Goal: Information Seeking & Learning: Compare options

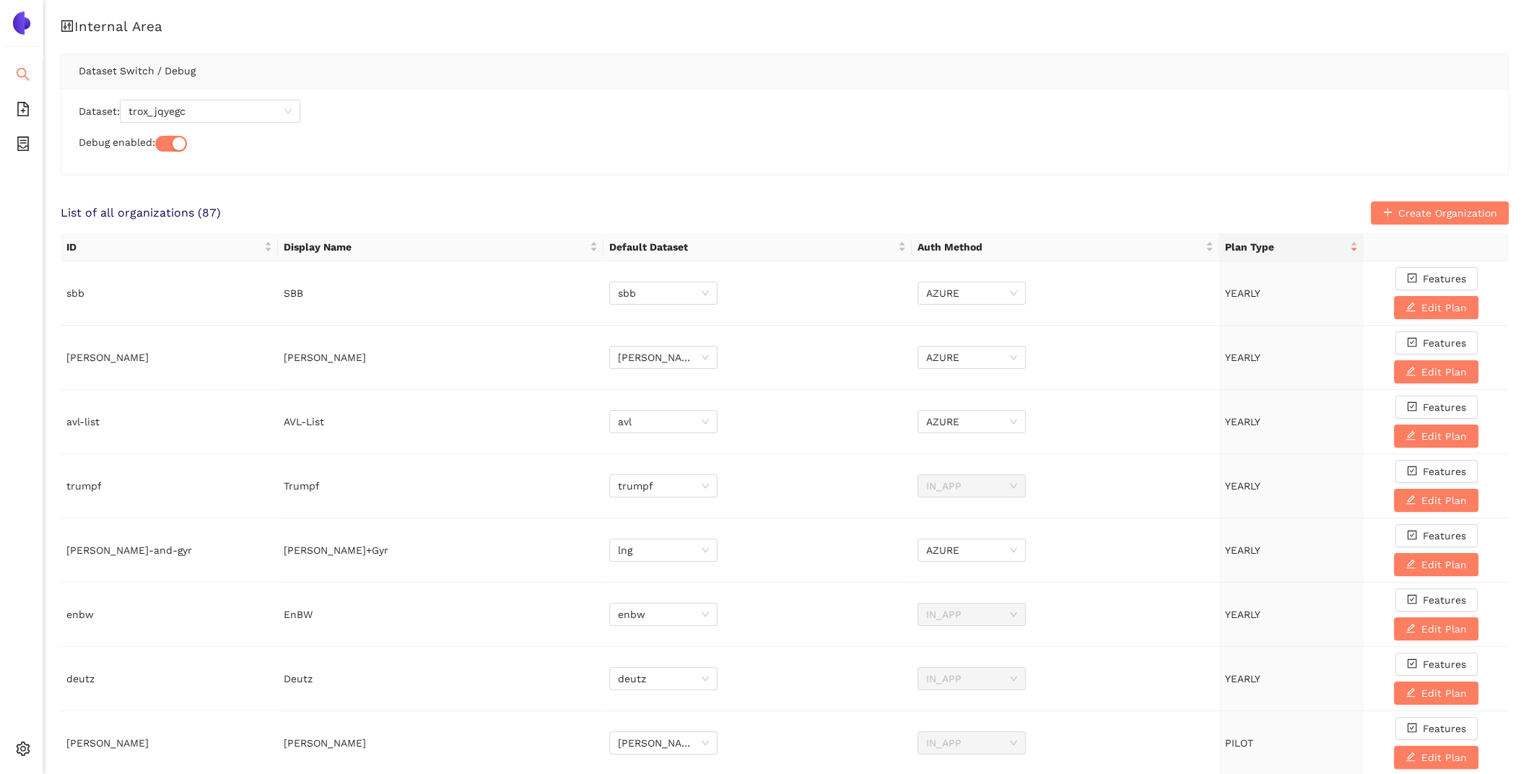
click at [26, 73] on icon "search" at bounding box center [23, 74] width 14 height 14
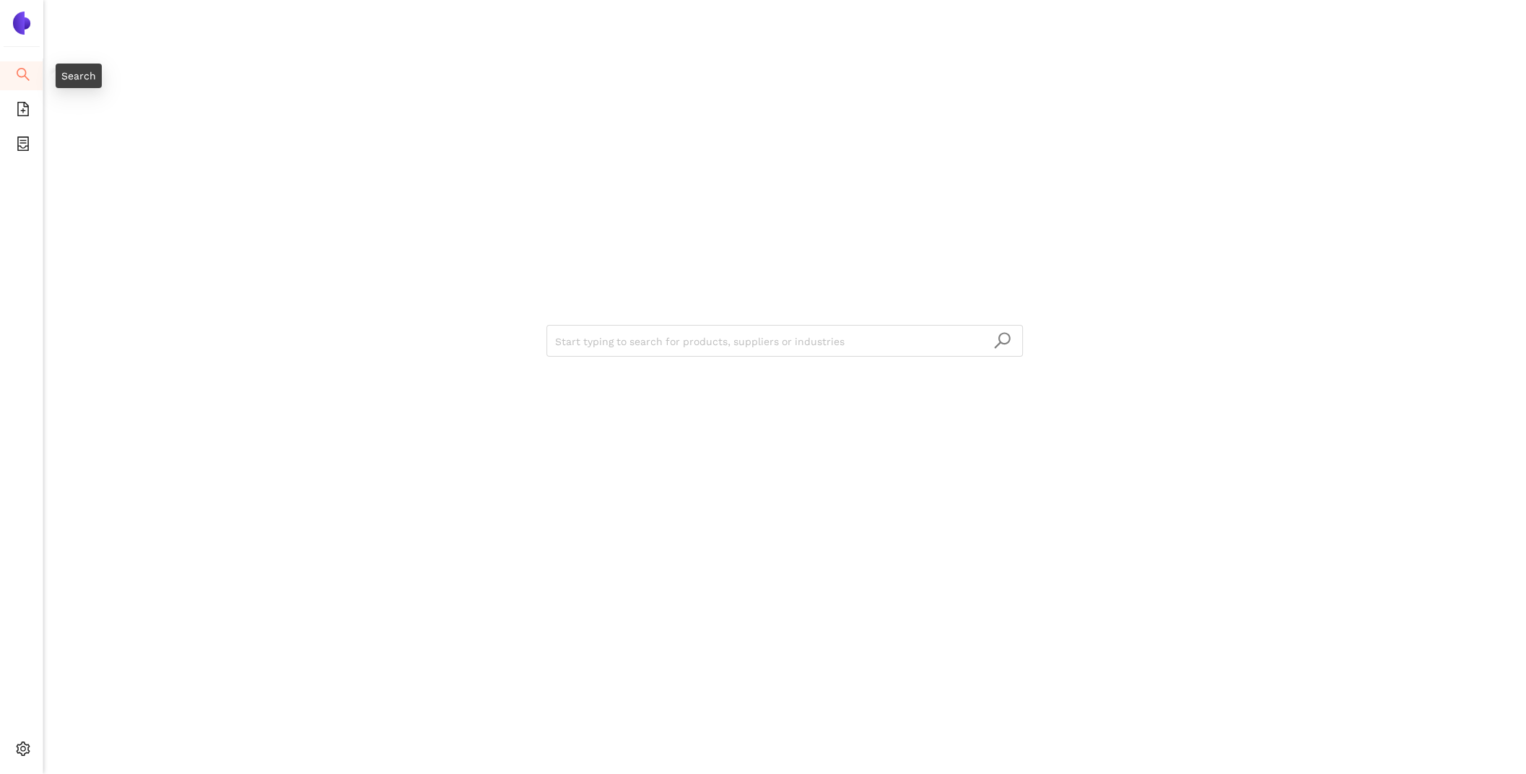
click at [90, 73] on div "Search" at bounding box center [79, 76] width 46 height 25
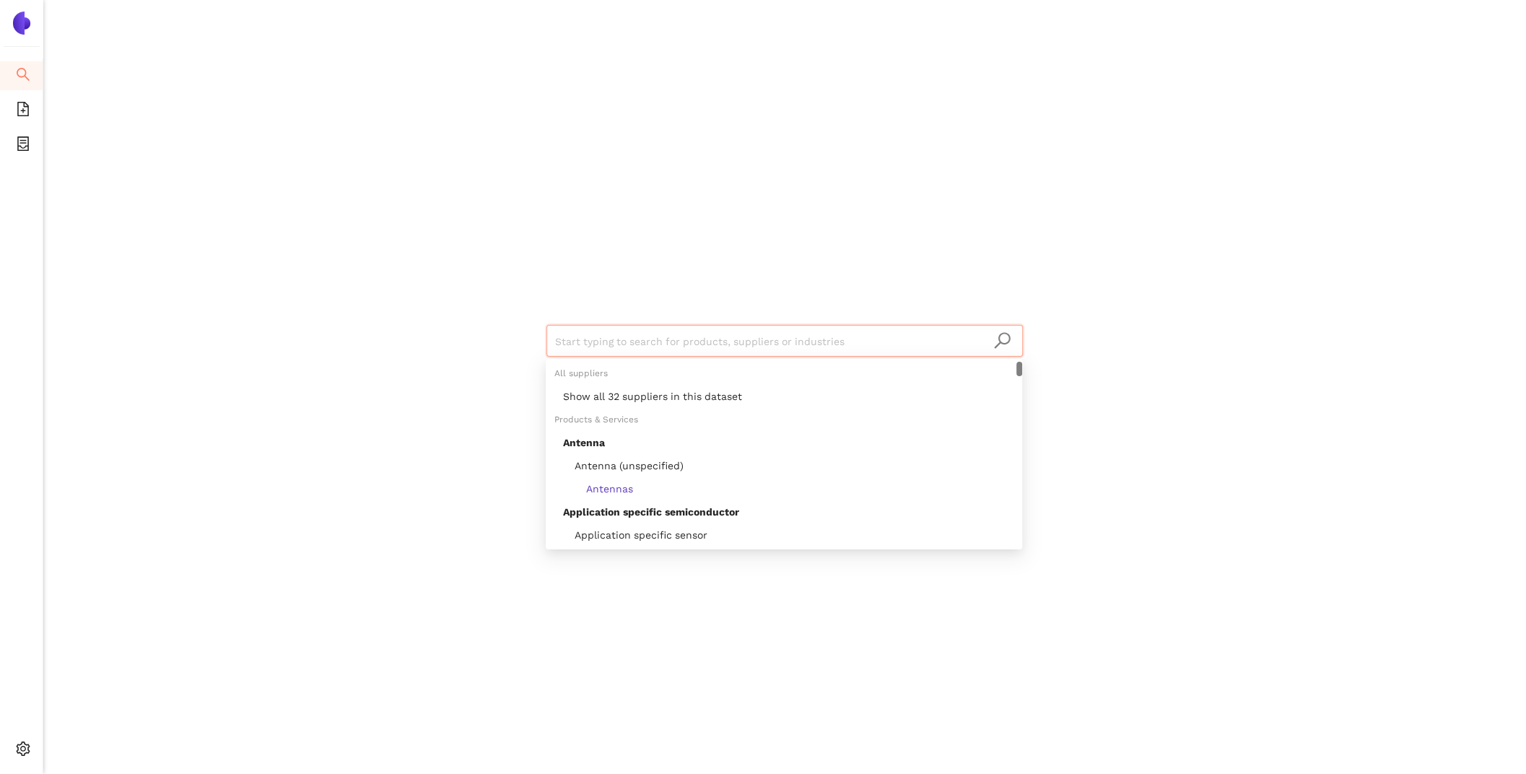
click at [741, 338] on input "search" at bounding box center [784, 342] width 459 height 32
click at [771, 409] on div "Products & Services" at bounding box center [784, 419] width 476 height 23
click at [745, 394] on div "Show all 32 suppliers in this dataset" at bounding box center [788, 396] width 450 height 16
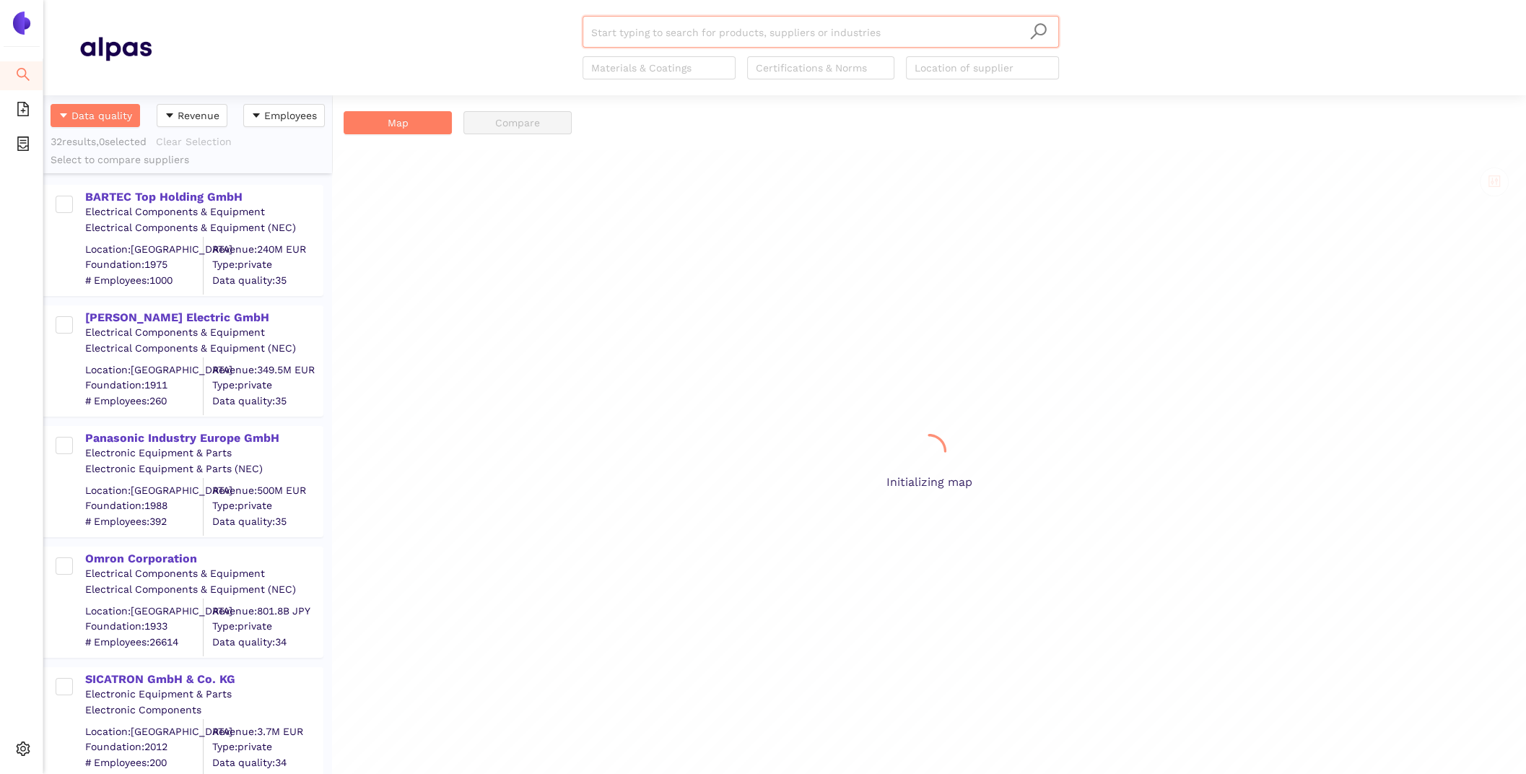
scroll to position [679, 289]
click at [27, 81] on span "search" at bounding box center [23, 76] width 14 height 29
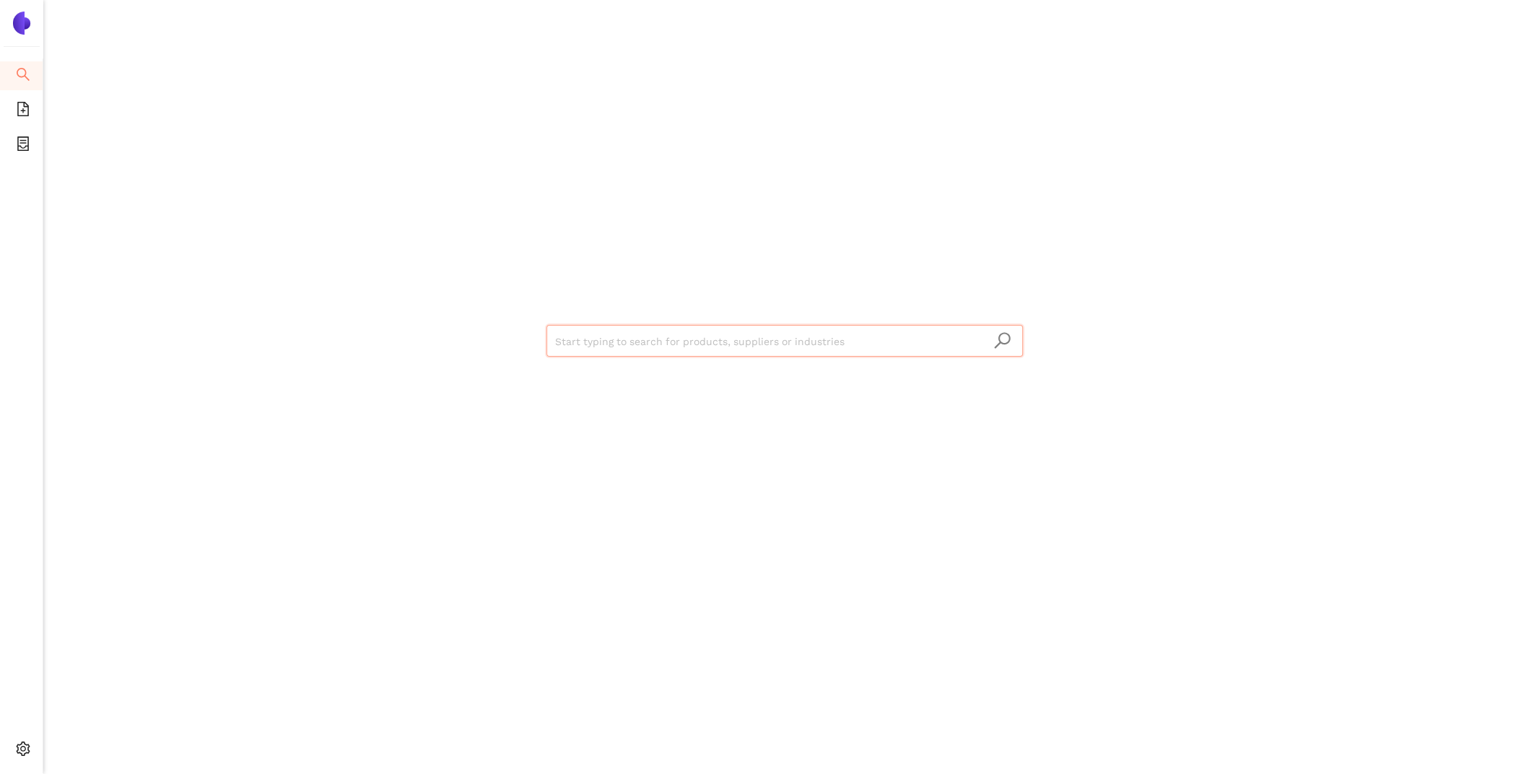
click at [620, 341] on input "search" at bounding box center [784, 342] width 459 height 32
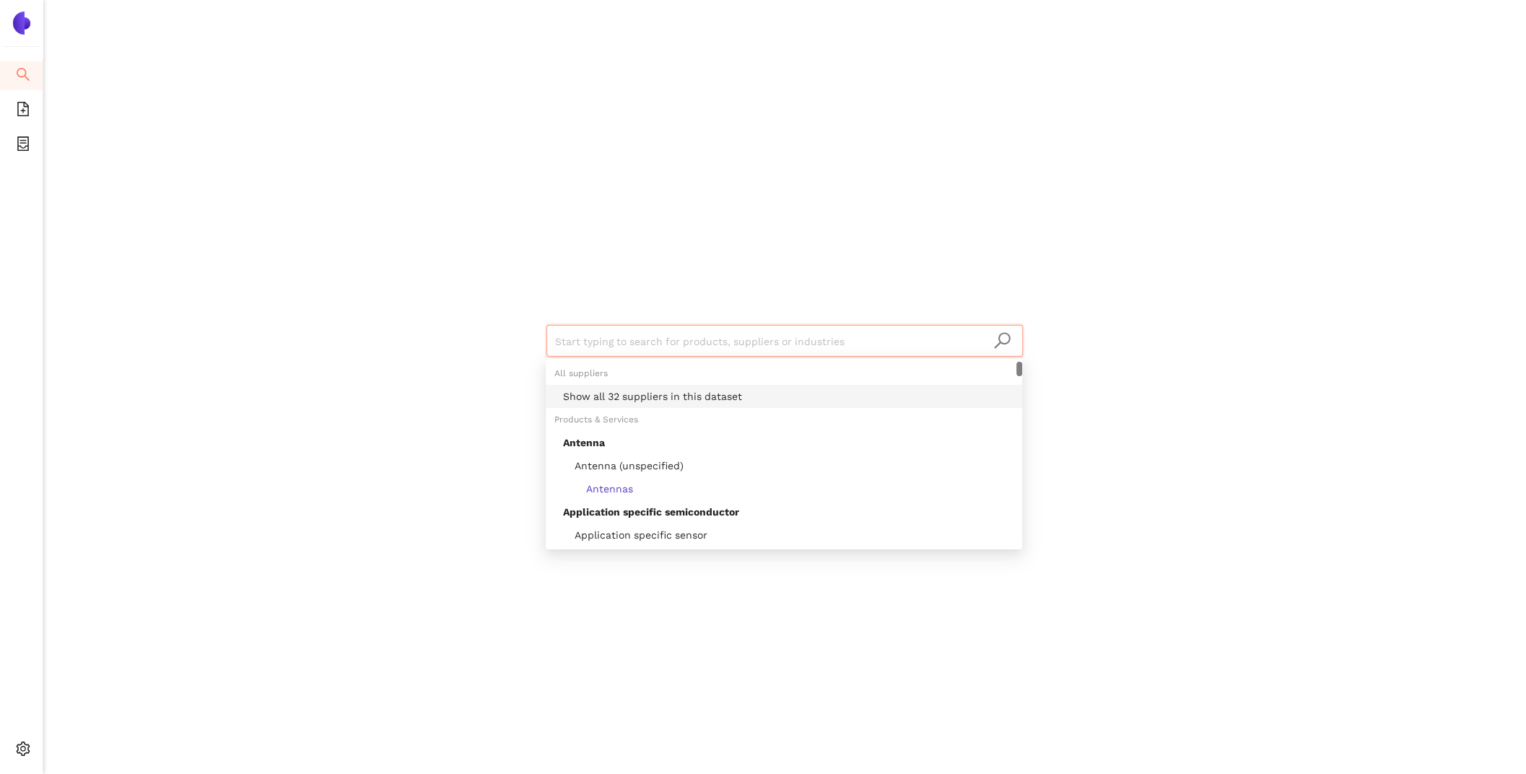
click at [641, 389] on div "Show all 32 suppliers in this dataset" at bounding box center [788, 396] width 450 height 16
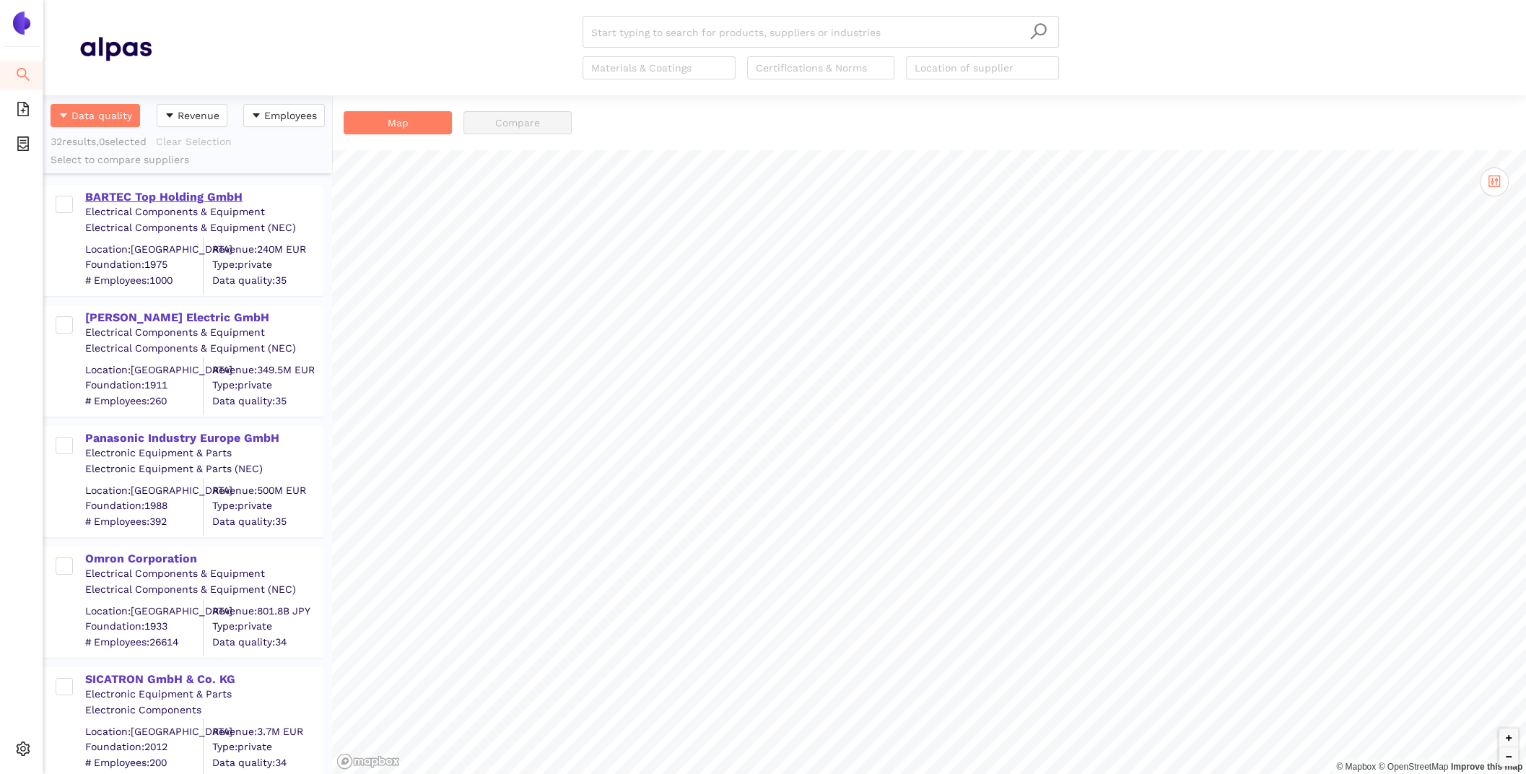
click at [198, 189] on div "BARTEC Top Holding GmbH" at bounding box center [203, 197] width 237 height 16
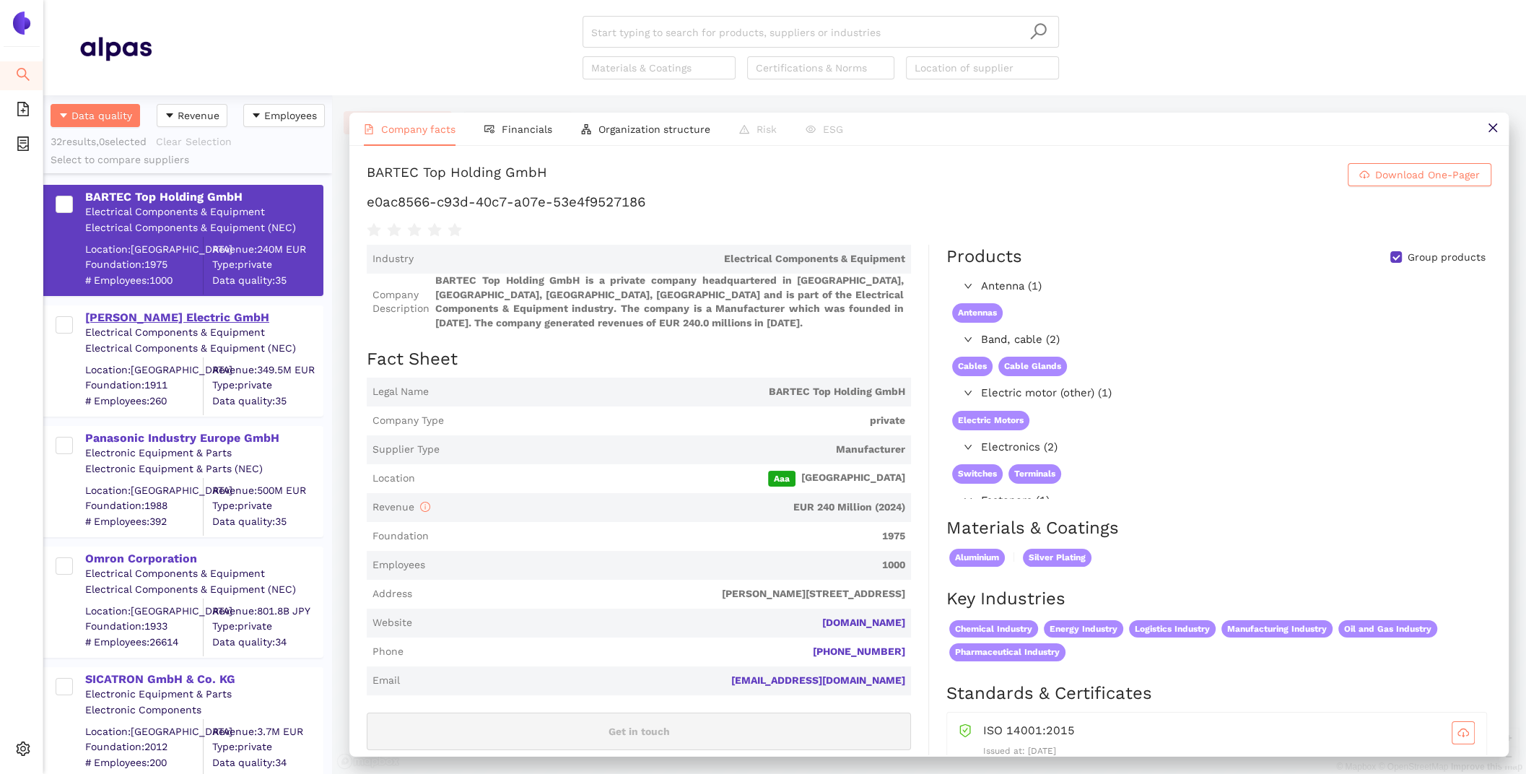
click at [192, 307] on div "[PERSON_NAME] Electric GmbH" at bounding box center [203, 316] width 237 height 19
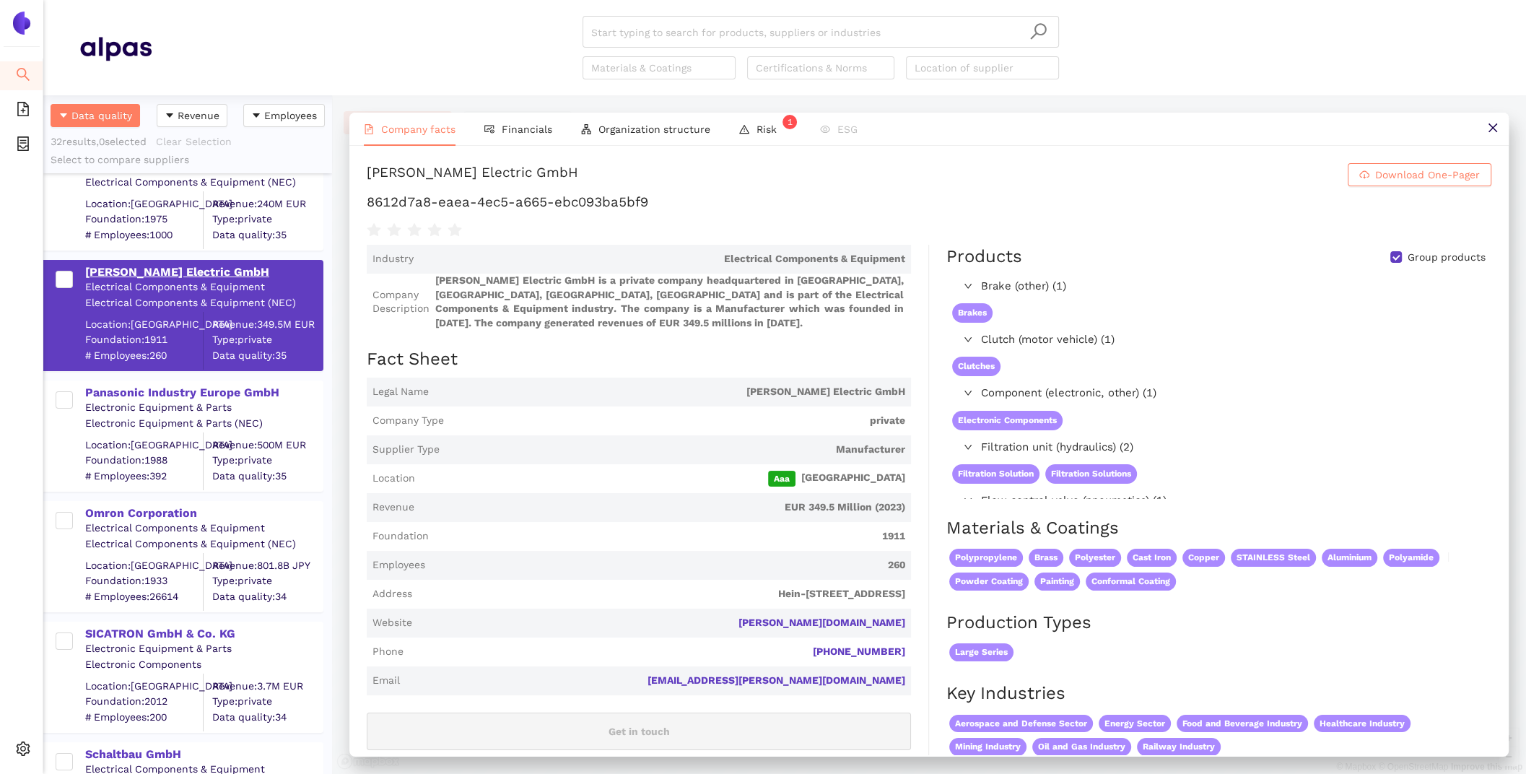
scroll to position [44, 0]
click at [220, 394] on div "Panasonic Industry Europe GmbH" at bounding box center [203, 394] width 237 height 16
